Goal: Transaction & Acquisition: Subscribe to service/newsletter

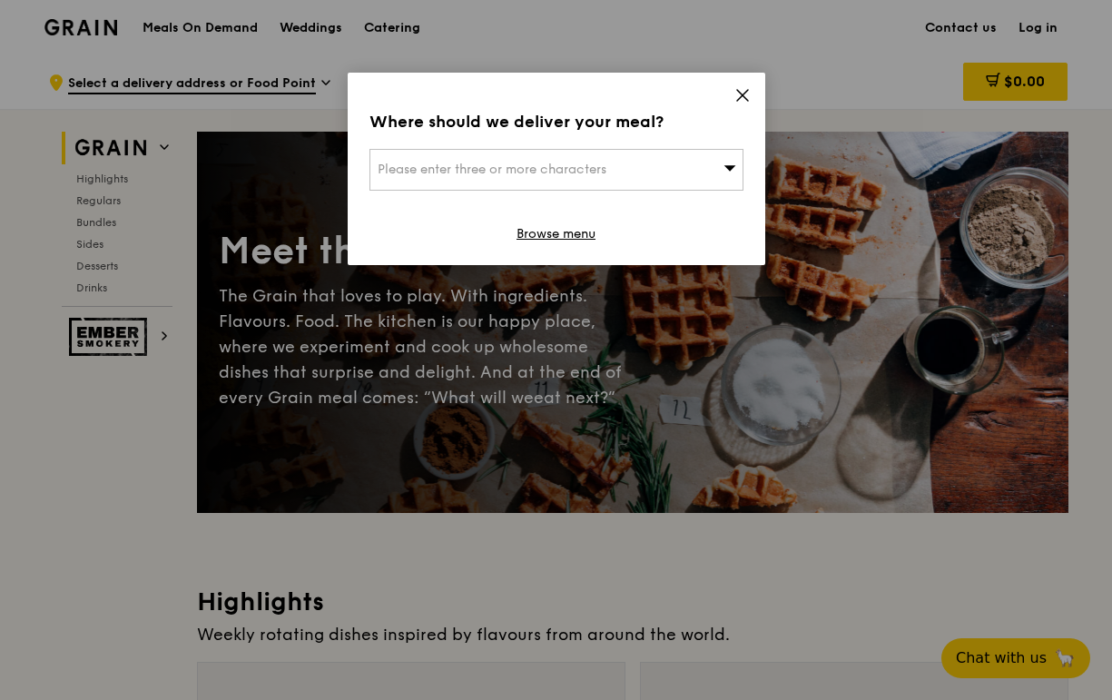
click at [594, 168] on span "Please enter three or more characters" at bounding box center [492, 169] width 229 height 15
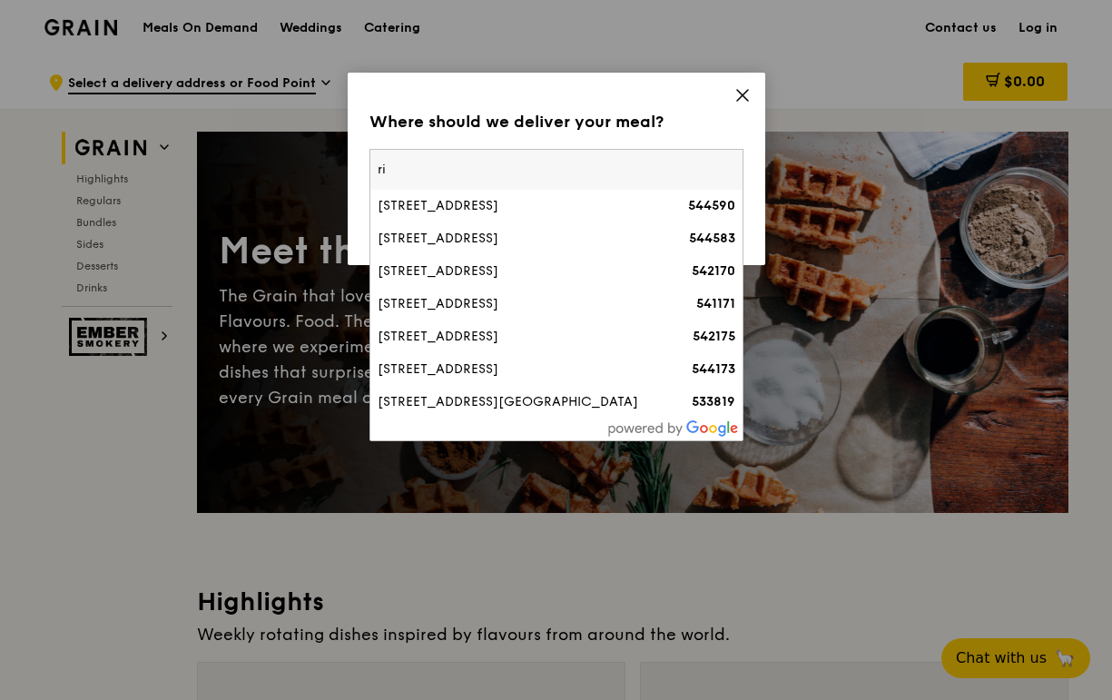
type input "r"
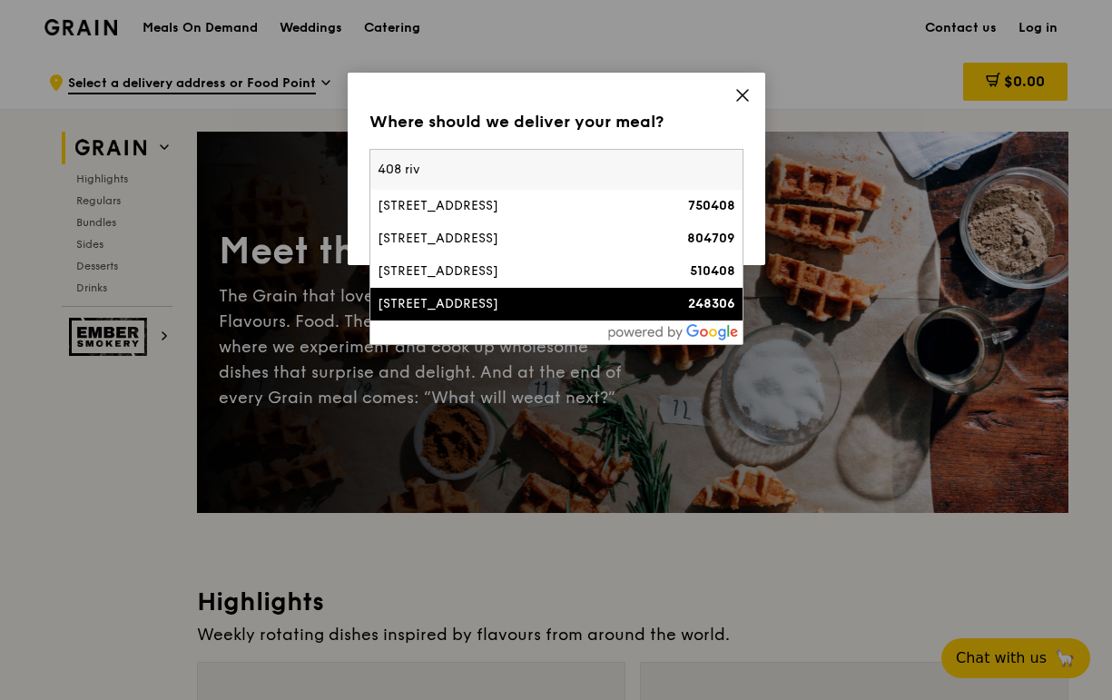
type input "408 riv"
click at [545, 302] on div "[STREET_ADDRESS]" at bounding box center [512, 304] width 269 height 18
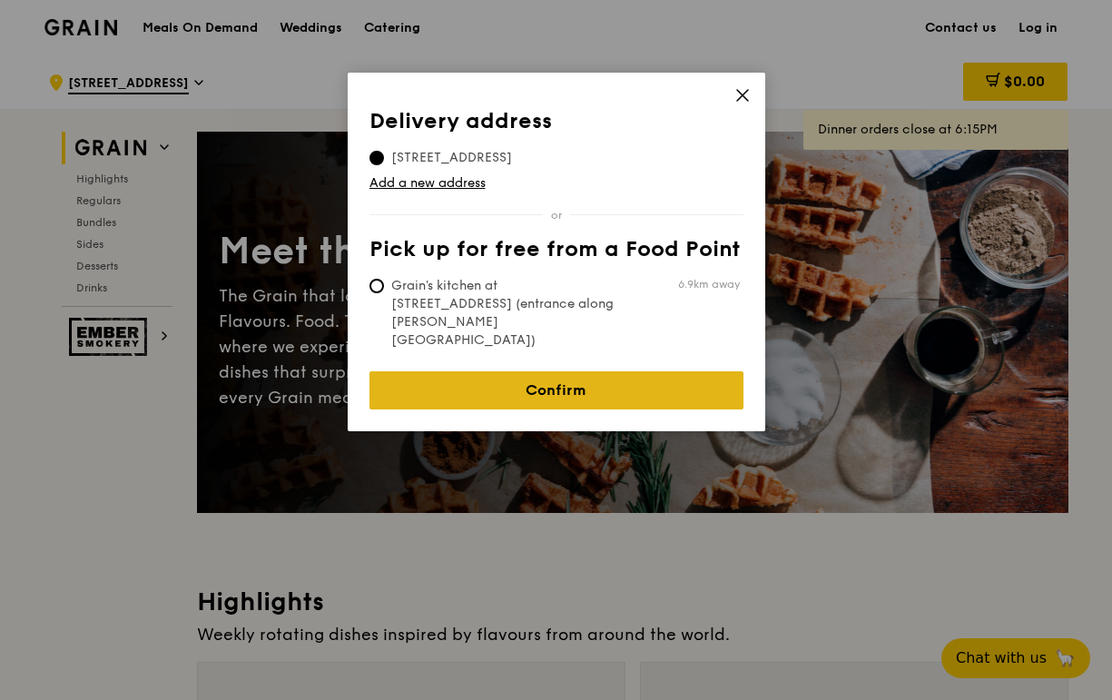
click at [519, 371] on link "Confirm" at bounding box center [556, 390] width 374 height 38
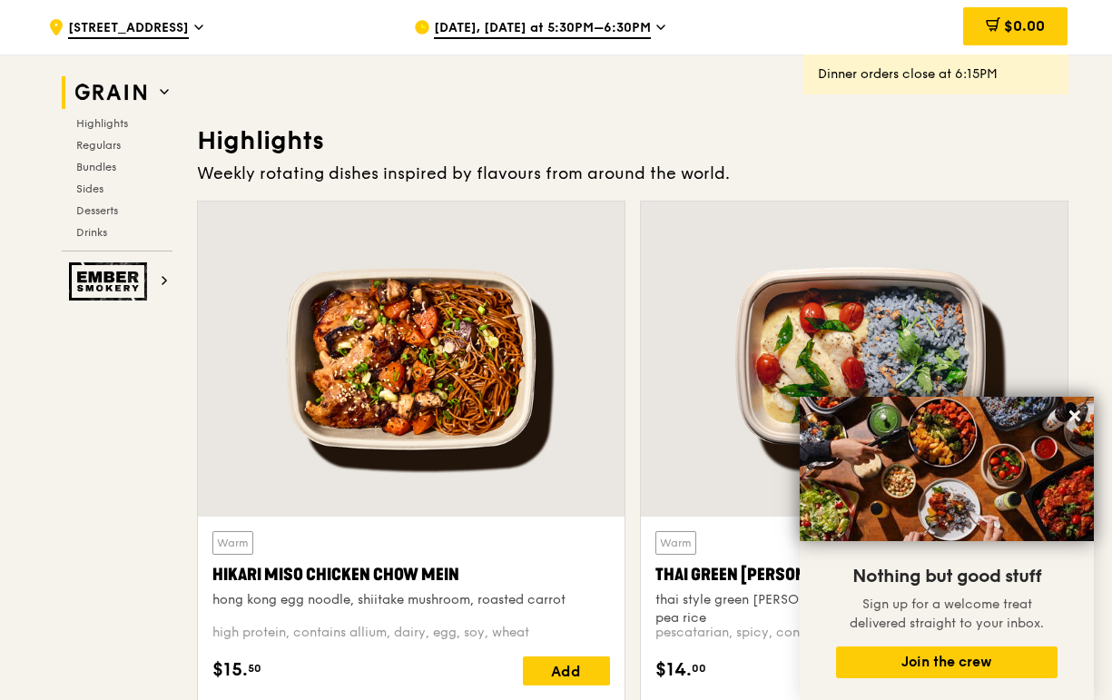
scroll to position [597, 0]
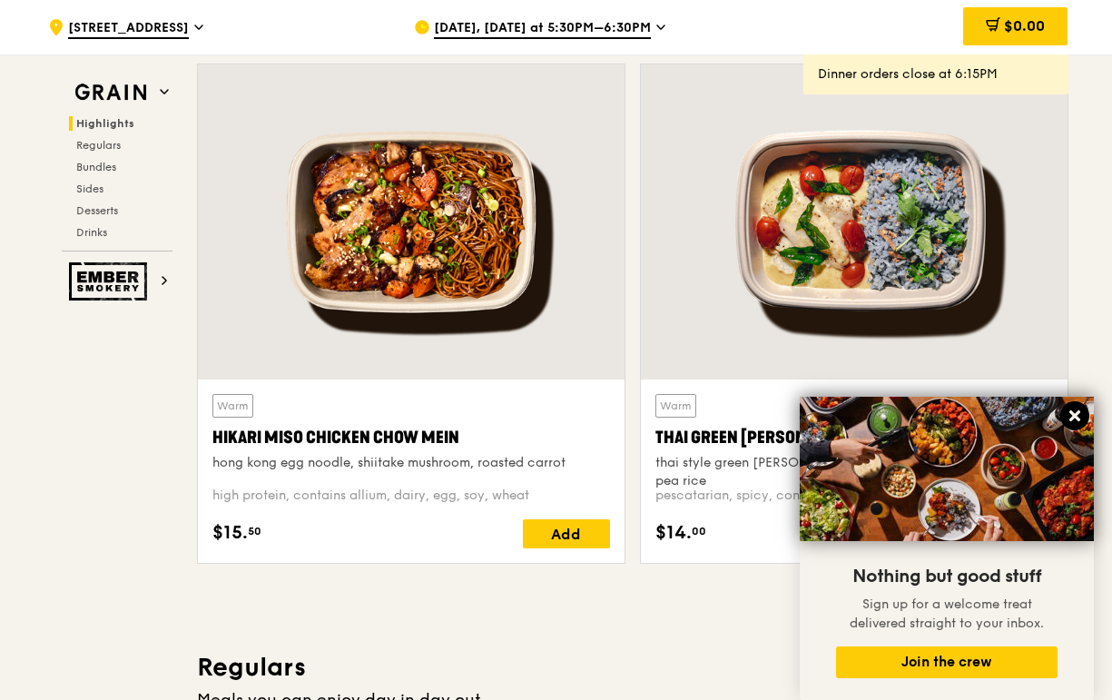
click at [1070, 418] on icon at bounding box center [1075, 416] width 16 height 16
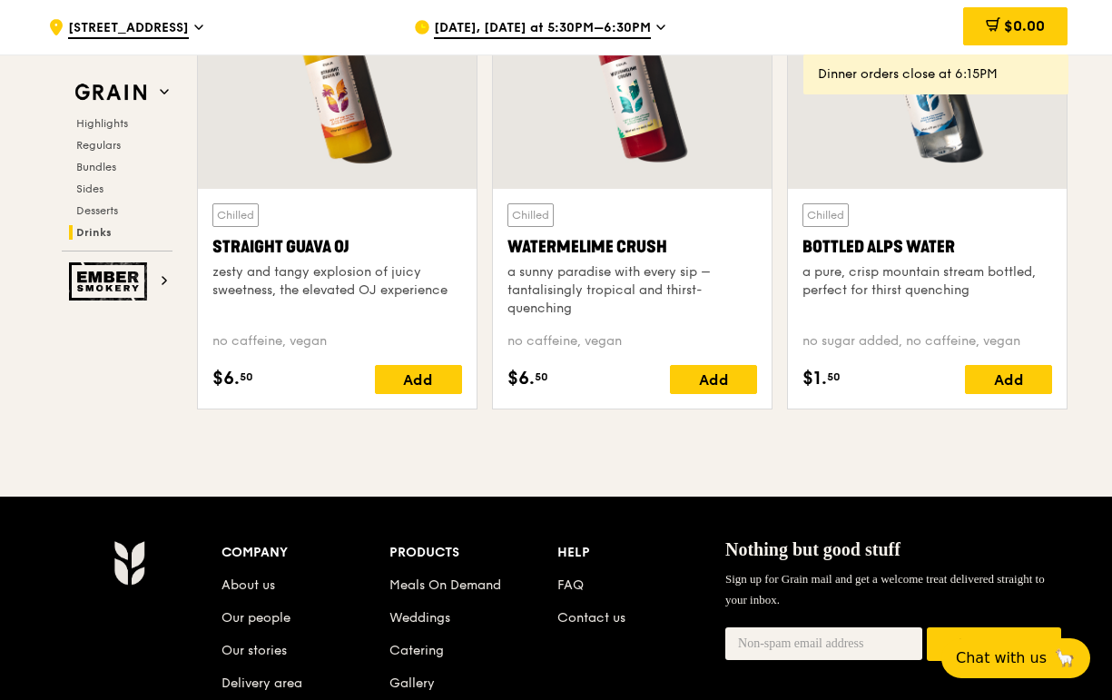
scroll to position [7578, 0]
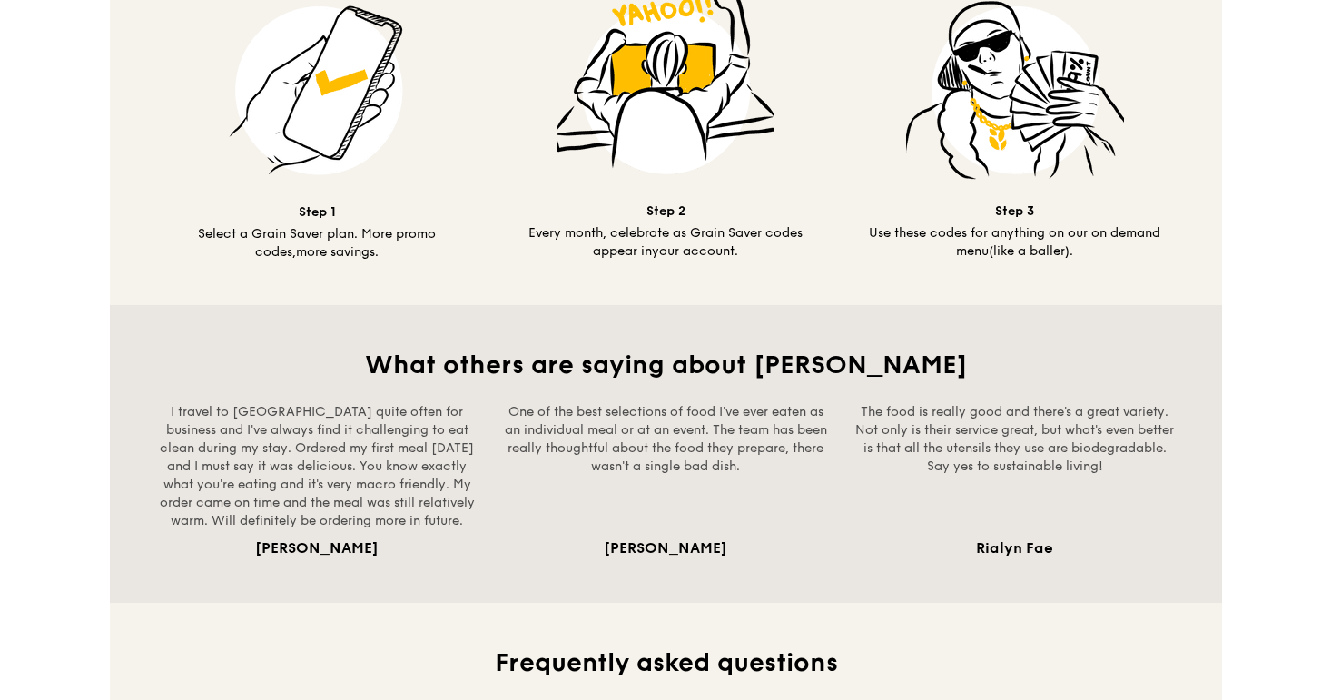
scroll to position [479, 0]
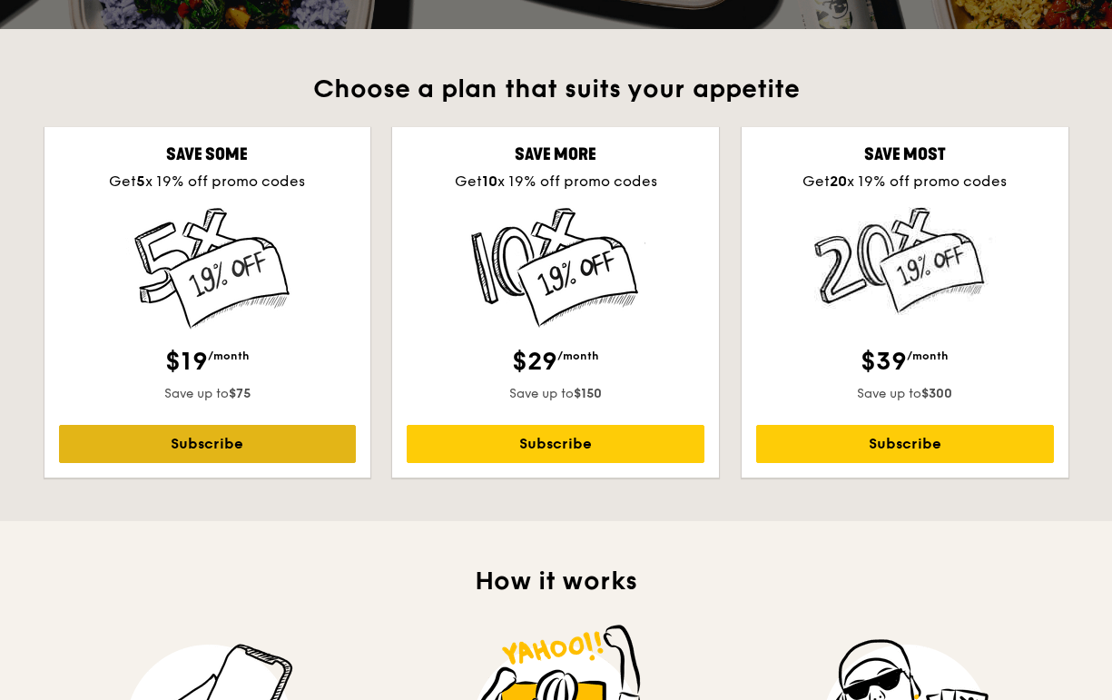
click at [266, 445] on link "Subscribe" at bounding box center [208, 444] width 298 height 38
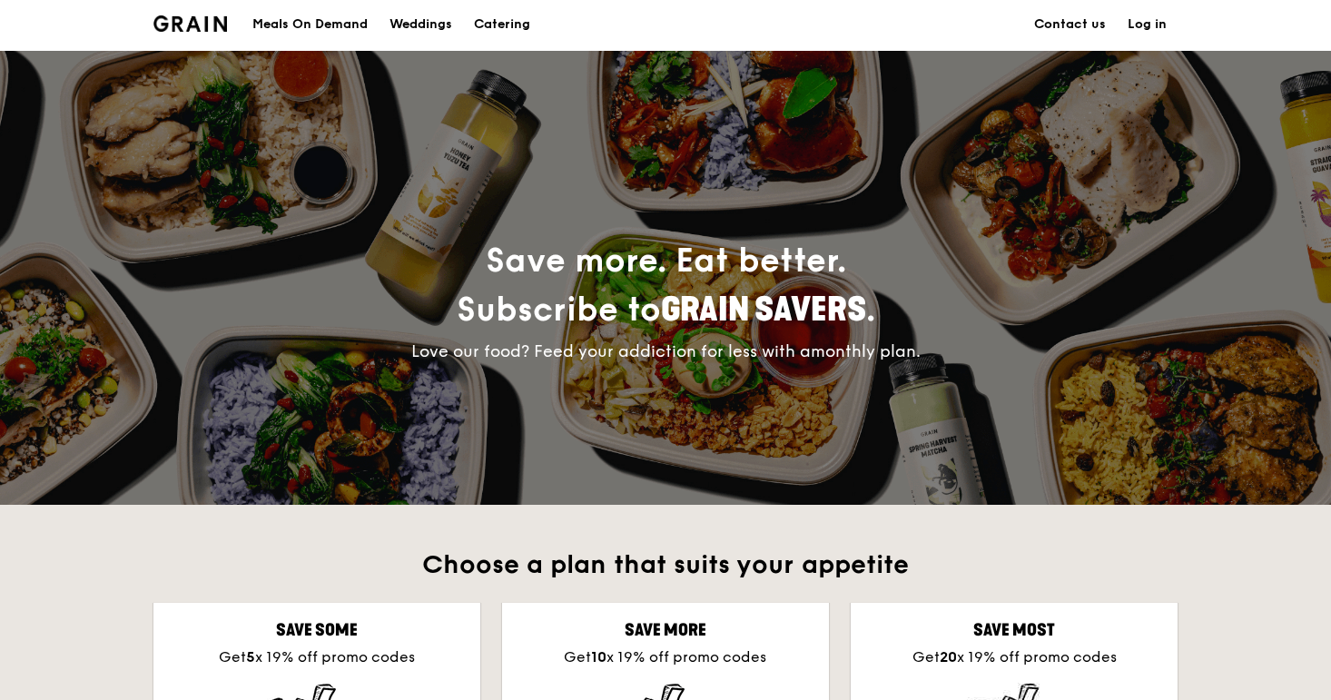
scroll to position [7, 0]
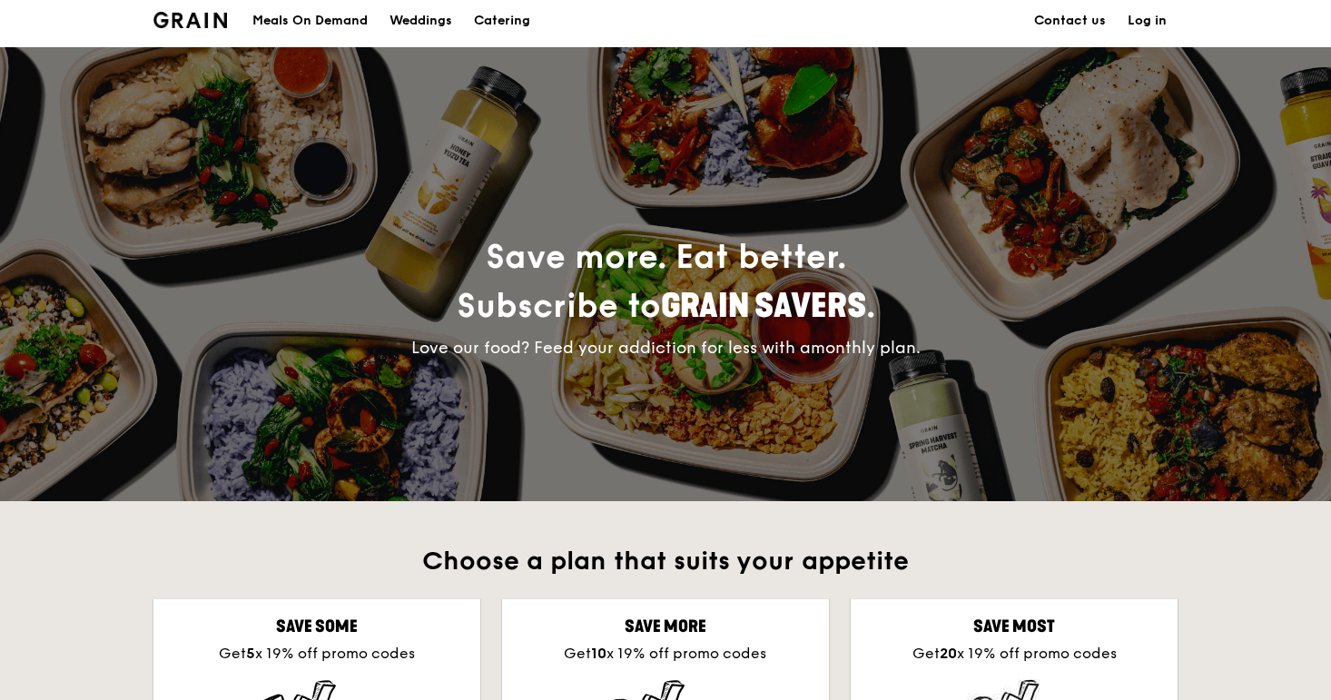
click at [285, 24] on div "Meals On Demand" at bounding box center [309, 21] width 115 height 54
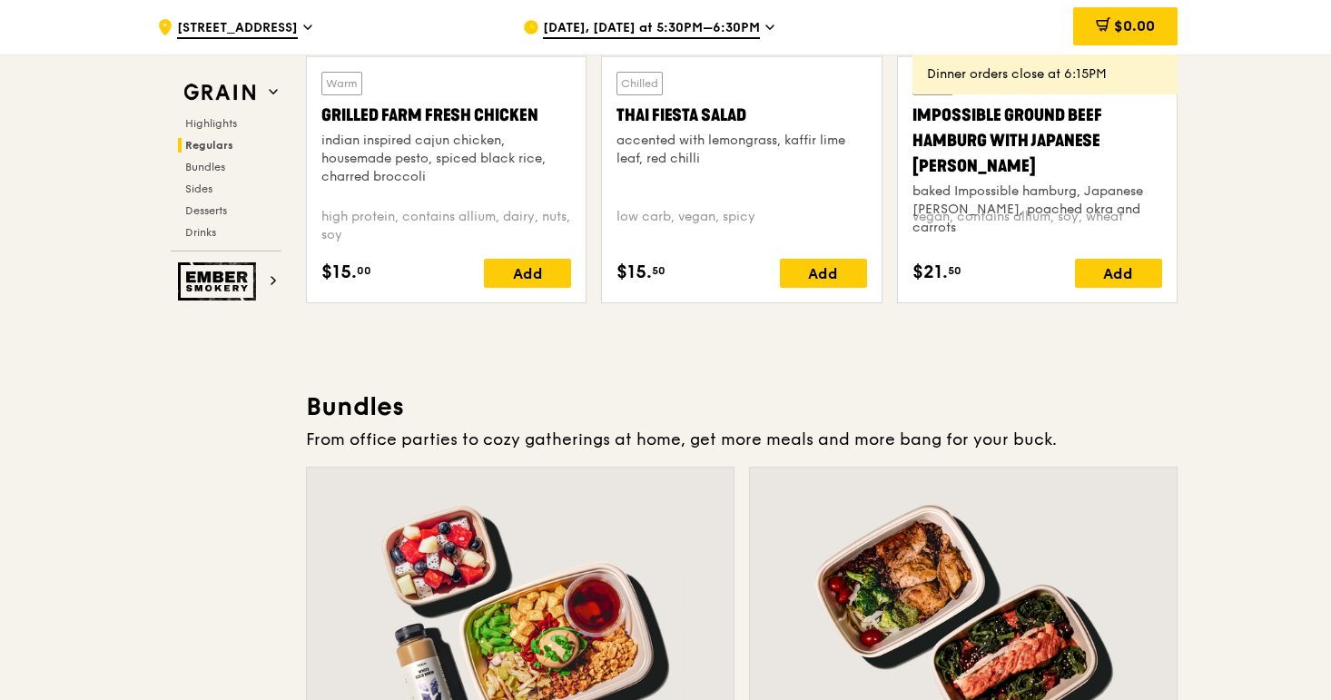
scroll to position [2590, 0]
